Goal: Transaction & Acquisition: Purchase product/service

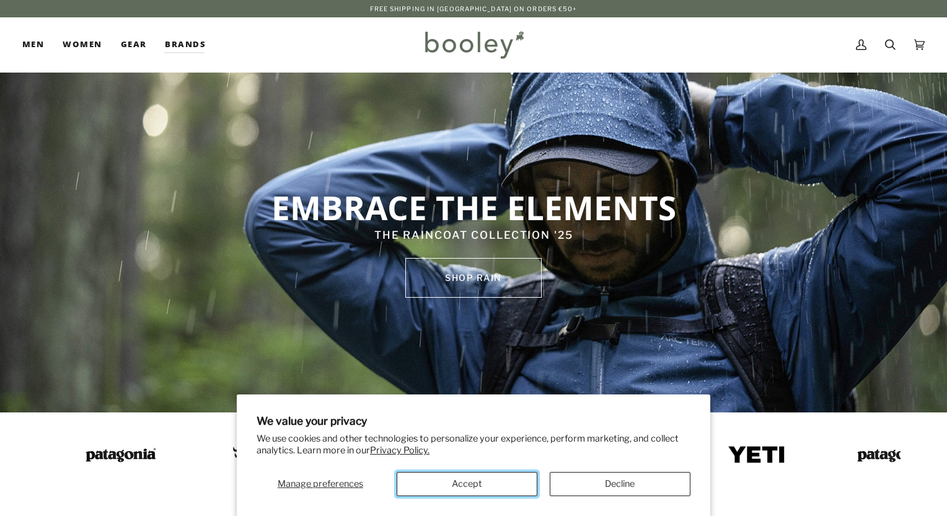
click at [517, 483] on button "Accept" at bounding box center [467, 484] width 141 height 24
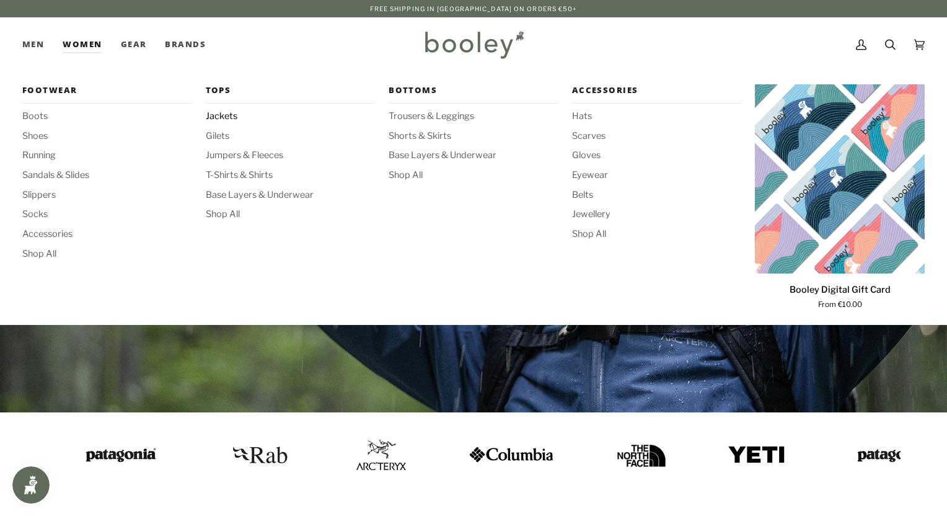
click at [232, 113] on span "Jackets" at bounding box center [291, 117] width 170 height 14
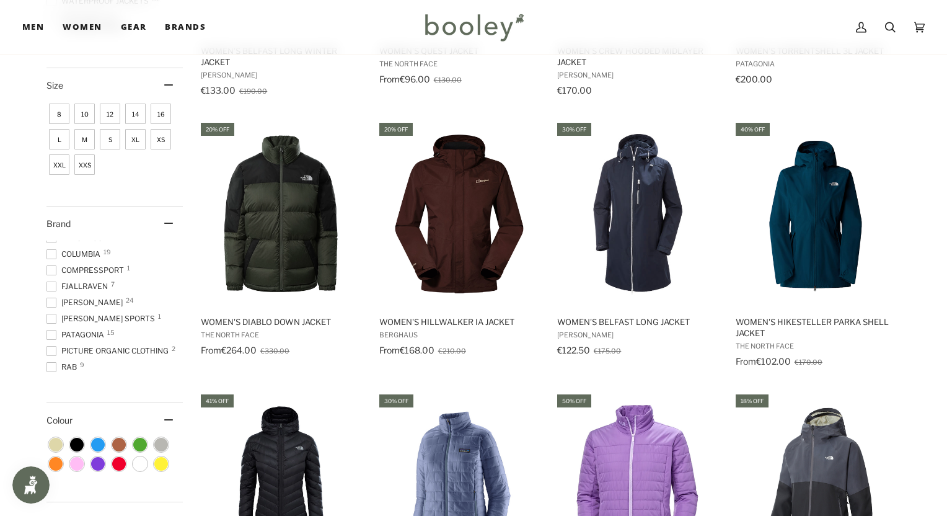
scroll to position [76, 0]
click at [114, 347] on span "The North Face 21" at bounding box center [87, 346] width 83 height 11
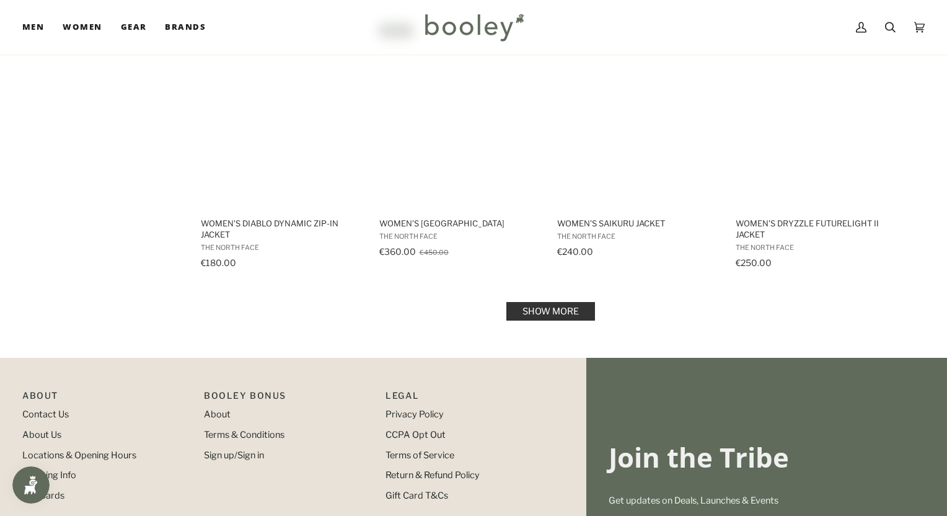
scroll to position [1267, 0]
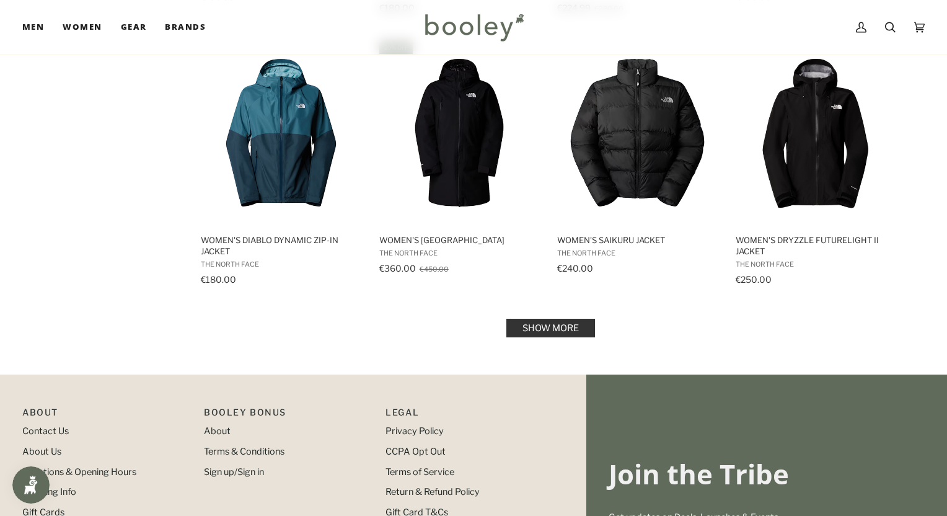
click at [562, 324] on link "Show more" at bounding box center [550, 328] width 89 height 19
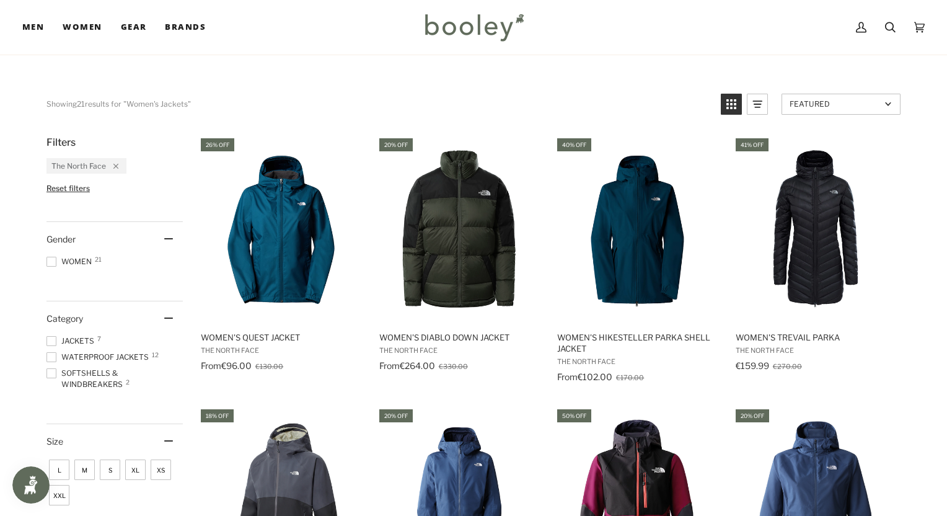
scroll to position [28, 0]
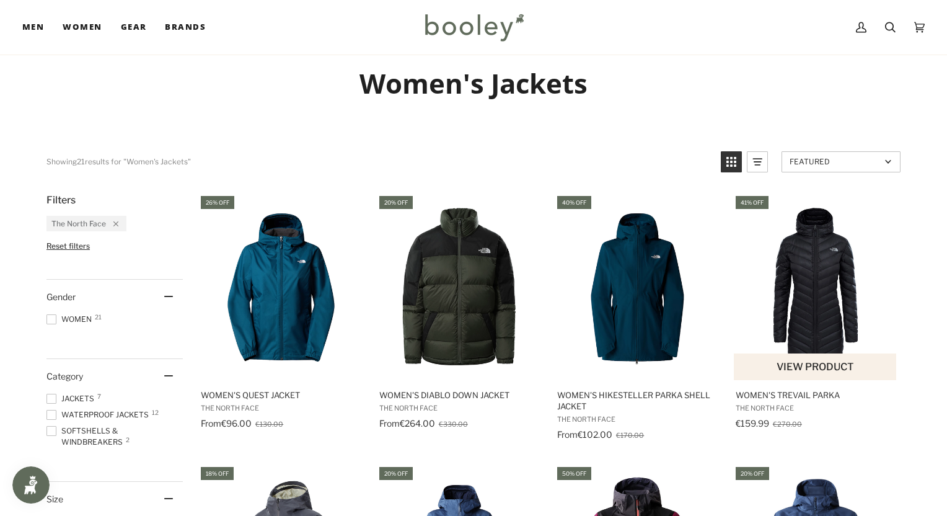
click at [830, 315] on img "Women's Trevail Parka" at bounding box center [816, 287] width 164 height 164
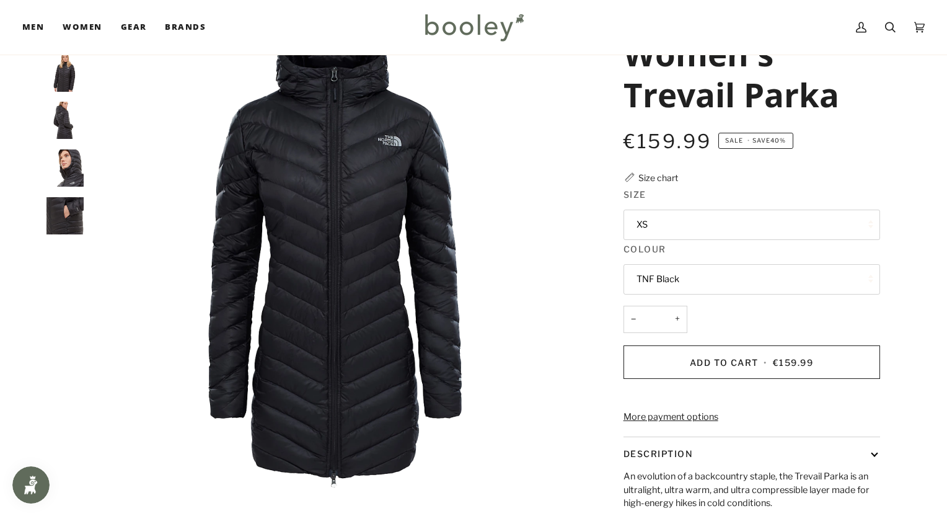
scroll to position [62, 0]
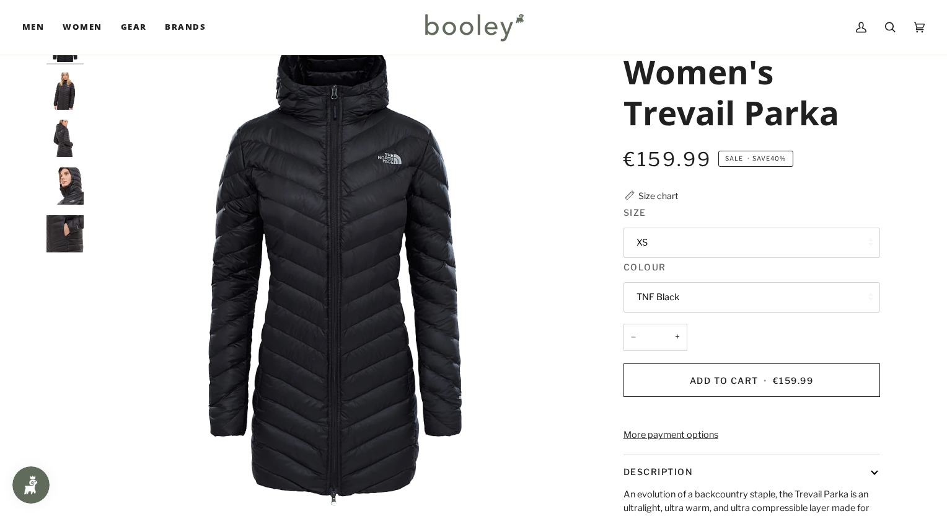
click at [667, 239] on button "XS" at bounding box center [751, 242] width 257 height 30
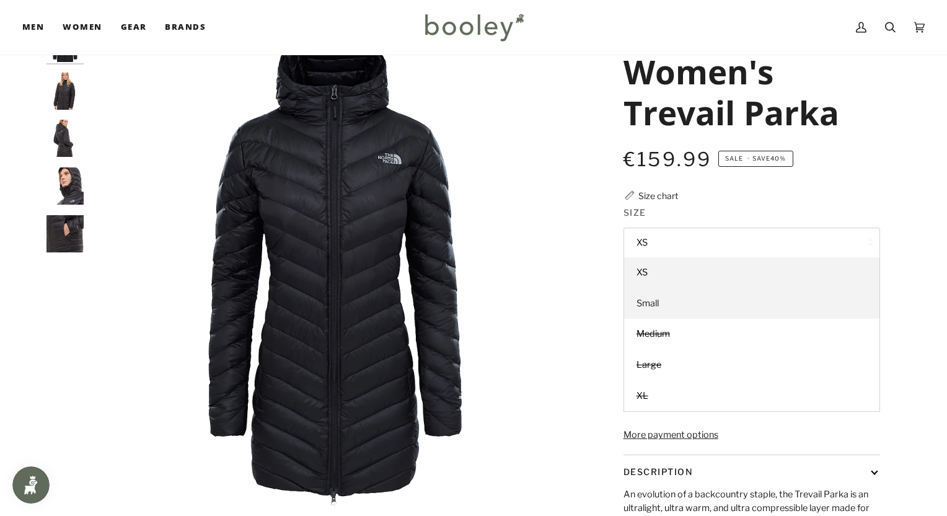
click at [658, 303] on span "Small" at bounding box center [647, 302] width 22 height 11
